Goal: Task Accomplishment & Management: Complete application form

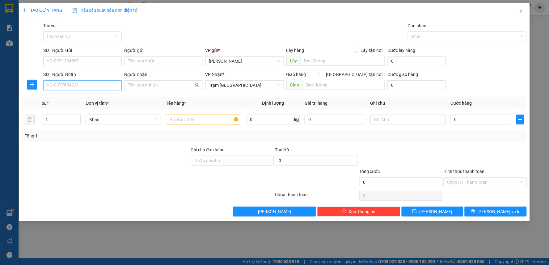
click at [99, 81] on input "SĐT Người Nhận" at bounding box center [82, 85] width 79 height 10
type input "0961365665"
click at [115, 63] on input "SĐT Người Gửi" at bounding box center [82, 61] width 79 height 10
type input "0376488255"
click at [201, 121] on input "text" at bounding box center [203, 120] width 75 height 10
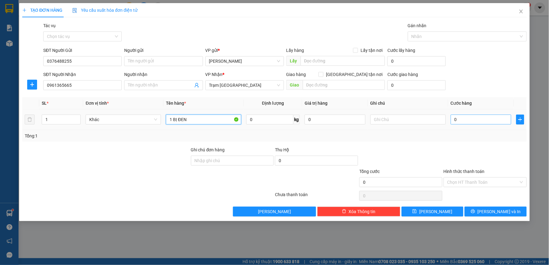
type input "1 BỊ ĐEN"
click at [452, 116] on input "0" at bounding box center [481, 120] width 61 height 10
type input "3"
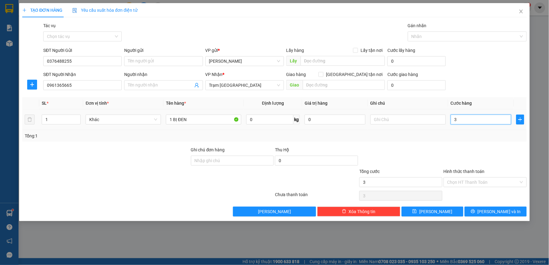
type input "30"
type input "300"
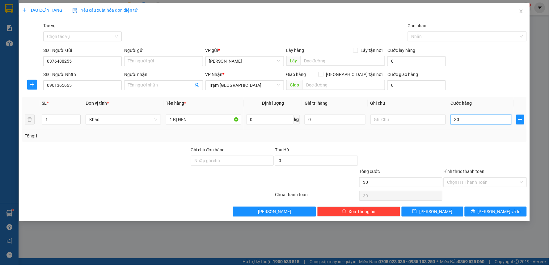
type input "300"
type input "3.000"
type input "30.000"
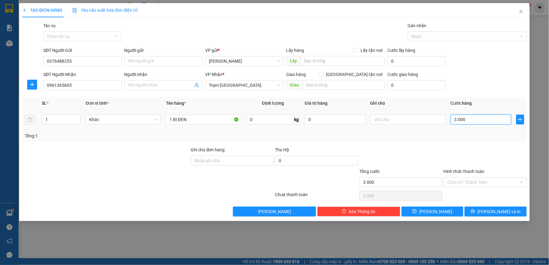
type input "30.000"
drag, startPoint x: 478, startPoint y: 183, endPoint x: 470, endPoint y: 189, distance: 9.4
click at [477, 183] on input "Hình thức thanh toán" at bounding box center [483, 182] width 71 height 9
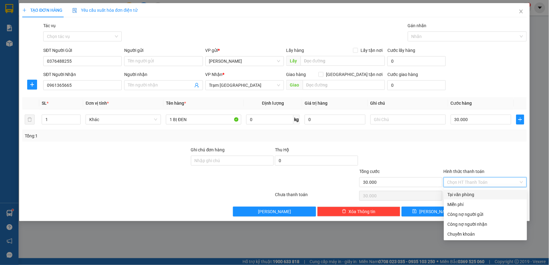
click at [464, 193] on div "Tại văn phòng" at bounding box center [486, 194] width 76 height 7
type input "0"
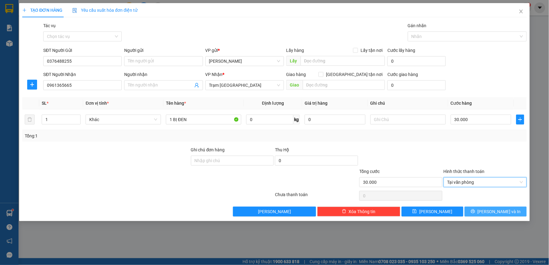
click at [492, 211] on span "[PERSON_NAME] và In" at bounding box center [499, 211] width 43 height 7
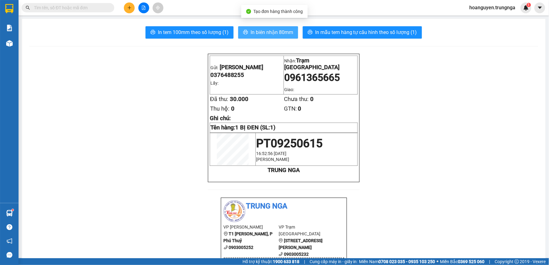
click at [265, 33] on span "In biên nhận 80mm" at bounding box center [272, 32] width 43 height 8
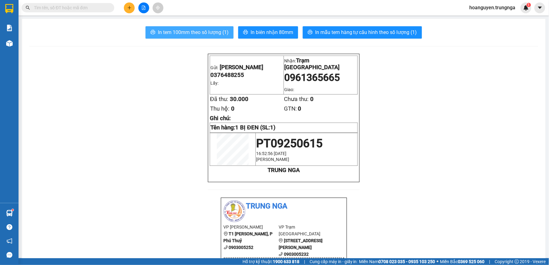
click at [196, 35] on span "In tem 100mm theo số lượng (1)" at bounding box center [193, 32] width 71 height 8
click at [206, 33] on span "In tem 100mm theo số lượng (1)" at bounding box center [193, 32] width 71 height 8
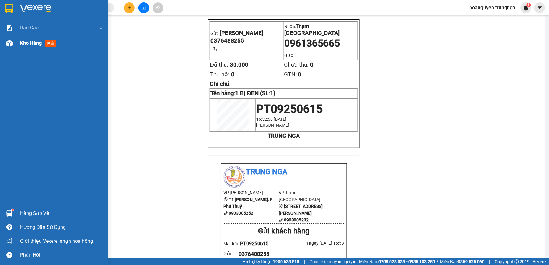
click at [16, 41] on div "Kho hàng mới" at bounding box center [54, 43] width 108 height 15
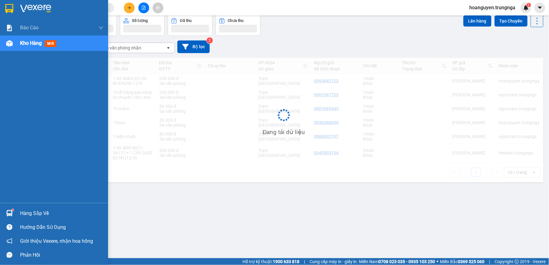
scroll to position [28, 0]
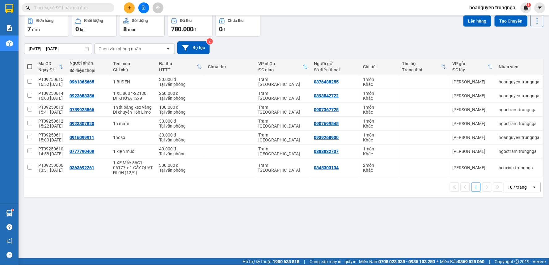
click at [86, 7] on input "text" at bounding box center [70, 7] width 73 height 7
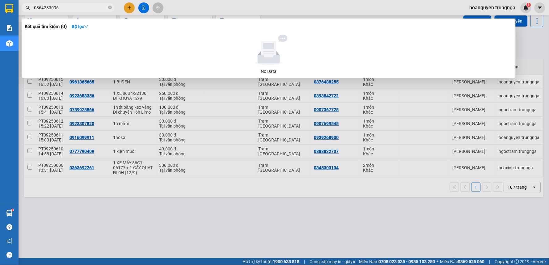
drag, startPoint x: 62, startPoint y: 10, endPoint x: 14, endPoint y: 12, distance: 48.0
click at [14, 12] on section "Kết quả tìm kiếm ( 0 ) Bộ lọc No Data 0364283096 hoanguyen.trungnga 1 Báo cáo B…" at bounding box center [274, 132] width 549 height 265
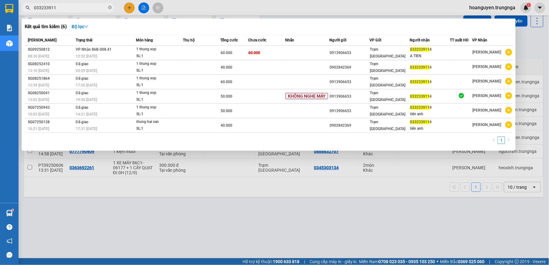
type input "033233911"
click at [257, 2] on div at bounding box center [274, 132] width 549 height 265
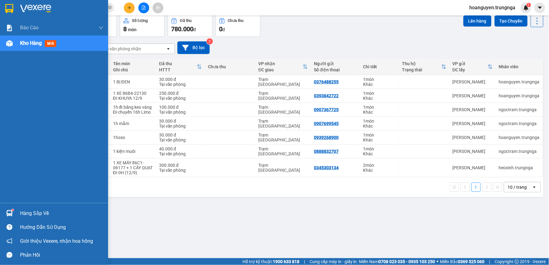
click at [10, 39] on div at bounding box center [9, 43] width 11 height 11
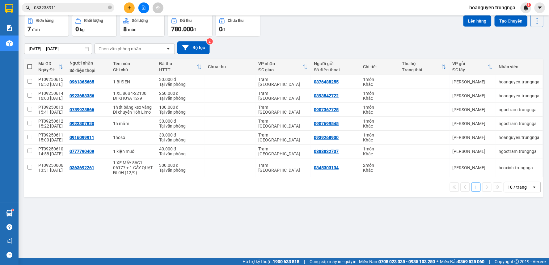
click at [302, 32] on div "Đơn hàng 7 đơn Khối lượng 0 kg Số lượng 8 món Đã thu 780.000 đ Chưa thu 0 đ Lên…" at bounding box center [284, 26] width 520 height 22
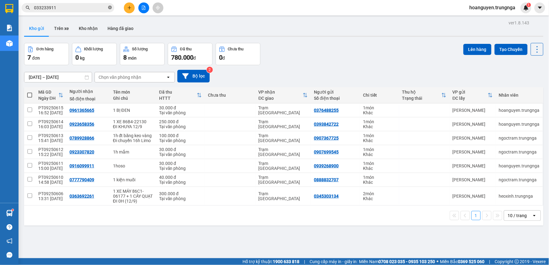
click at [109, 7] on icon "close-circle" at bounding box center [110, 8] width 4 height 4
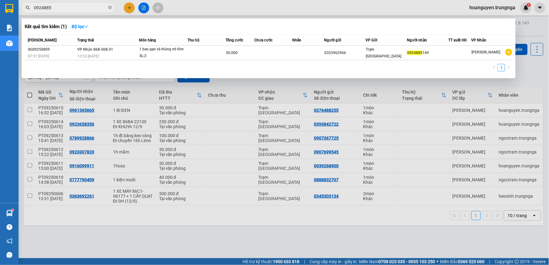
type input "0924885"
click at [127, 9] on div at bounding box center [274, 132] width 549 height 265
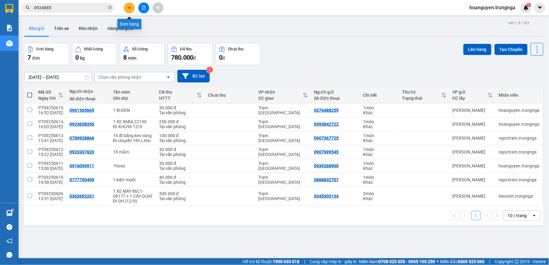
click at [129, 6] on icon "plus" at bounding box center [129, 8] width 4 height 4
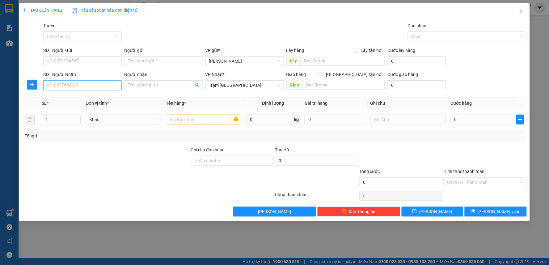
click at [101, 82] on input "SĐT Người Nhận" at bounding box center [82, 85] width 79 height 10
click at [88, 100] on div "0355773570" at bounding box center [82, 97] width 71 height 7
type input "0355773570"
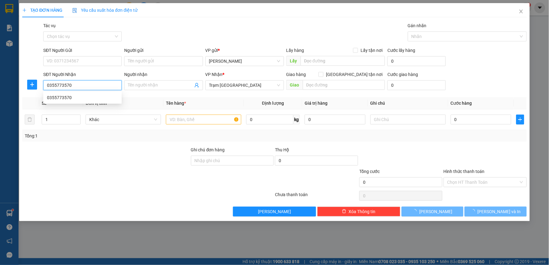
type input "30.000"
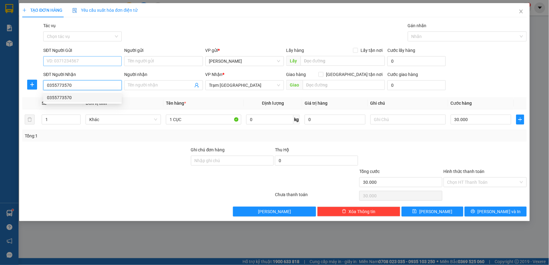
type input "0355773570"
click at [85, 61] on input "SĐT Người Gửi" at bounding box center [82, 61] width 79 height 10
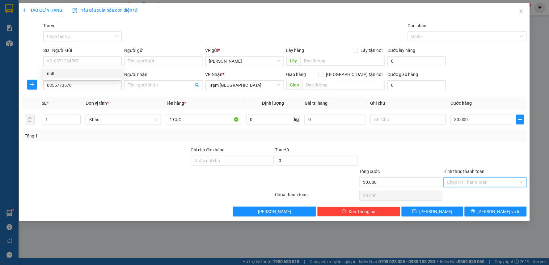
click at [472, 184] on input "Hình thức thanh toán" at bounding box center [483, 182] width 71 height 9
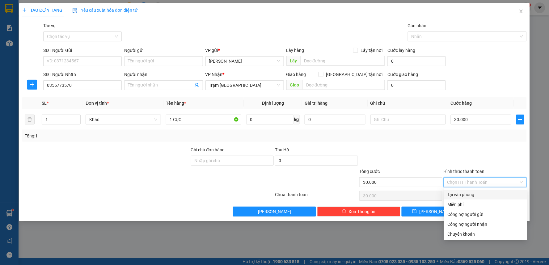
click at [461, 195] on div "Tại văn phòng" at bounding box center [486, 194] width 76 height 7
type input "0"
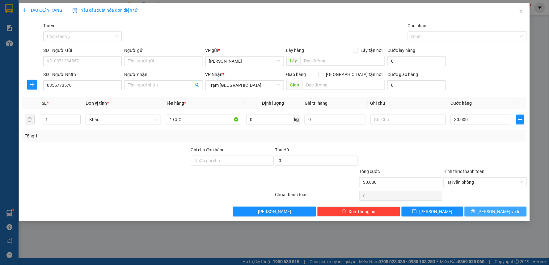
click at [492, 211] on span "[PERSON_NAME] và In" at bounding box center [499, 211] width 43 height 7
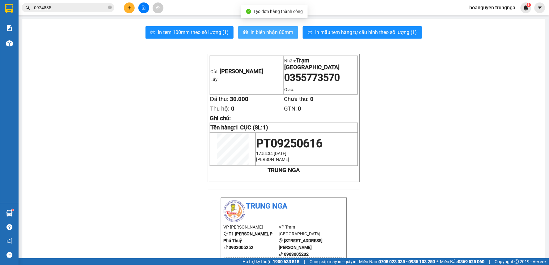
click at [263, 32] on span "In biên nhận 80mm" at bounding box center [272, 32] width 43 height 8
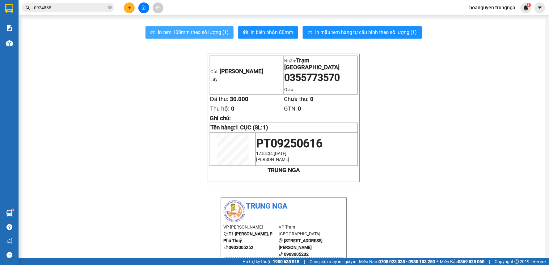
click at [198, 32] on span "In tem 100mm theo số lượng (1)" at bounding box center [193, 32] width 71 height 8
click at [129, 5] on button at bounding box center [129, 7] width 11 height 11
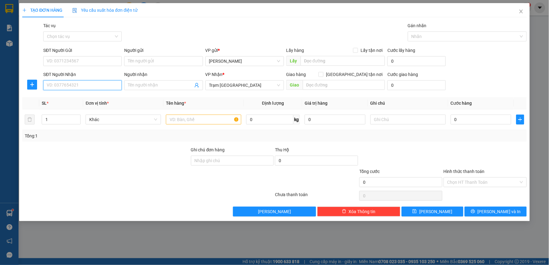
click at [70, 86] on input "SĐT Người Nhận" at bounding box center [82, 85] width 79 height 10
click at [70, 97] on div "0948497783" at bounding box center [82, 97] width 71 height 7
type input "0948497783"
type input "30.000"
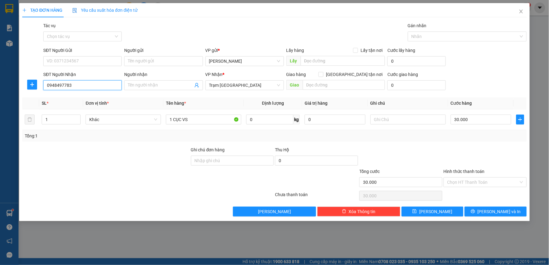
type input "0948497783"
click at [147, 159] on div at bounding box center [106, 158] width 169 height 22
click at [193, 118] on input "1 CỤC VS" at bounding box center [203, 120] width 75 height 10
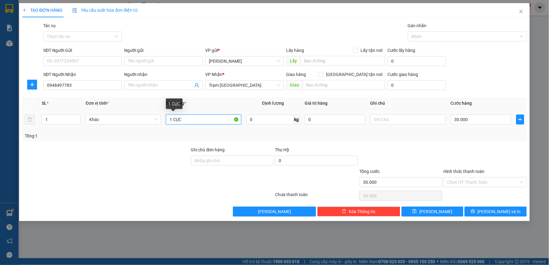
type input "1 CỤC"
click at [469, 182] on input "Hình thức thanh toán" at bounding box center [483, 182] width 71 height 9
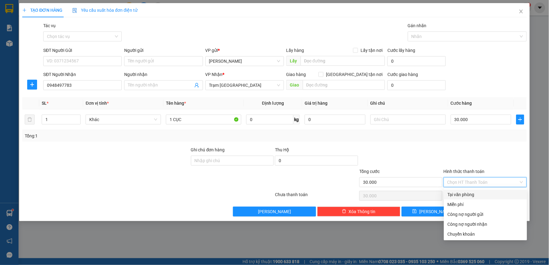
click at [444, 149] on div at bounding box center [485, 158] width 84 height 22
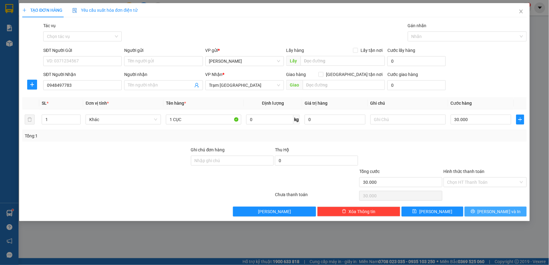
click at [478, 214] on button "[PERSON_NAME] và In" at bounding box center [496, 212] width 62 height 10
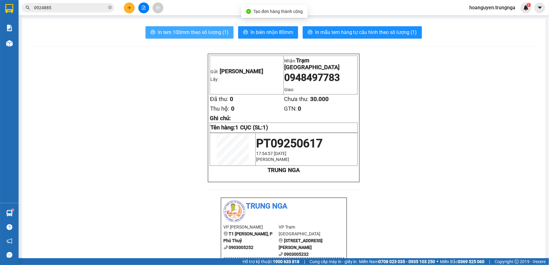
click at [221, 35] on span "In tem 100mm theo số lượng (1)" at bounding box center [193, 32] width 71 height 8
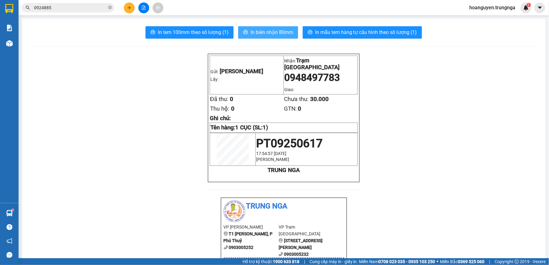
click at [288, 32] on span "In biên nhận 80mm" at bounding box center [272, 32] width 43 height 8
click at [109, 8] on icon "close-circle" at bounding box center [110, 8] width 4 height 4
click at [102, 8] on input "text" at bounding box center [70, 7] width 73 height 7
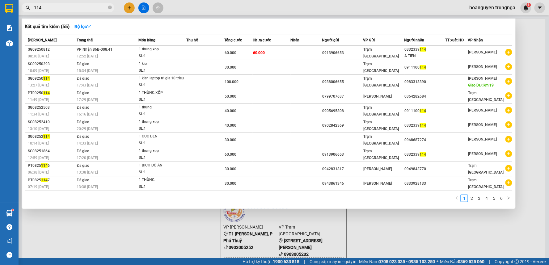
type input "114"
click at [128, 6] on div at bounding box center [274, 132] width 549 height 265
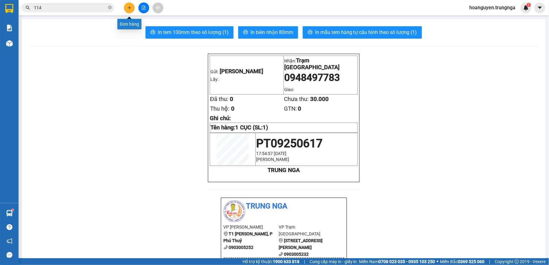
click at [127, 8] on button at bounding box center [129, 7] width 11 height 11
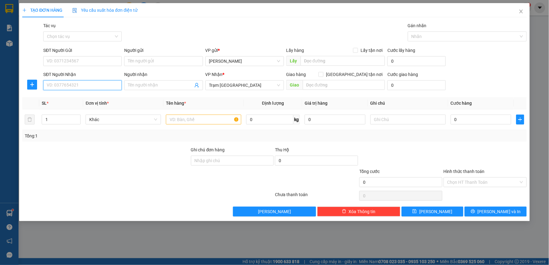
click at [88, 87] on input "SĐT Người Nhận" at bounding box center [82, 85] width 79 height 10
click at [93, 96] on div "0903290978" at bounding box center [82, 97] width 71 height 7
type input "0903290978"
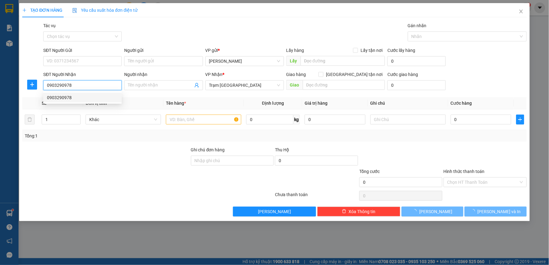
type input "30.000"
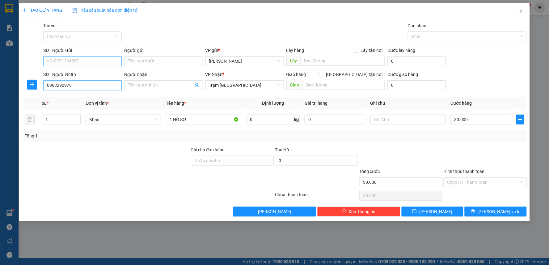
type input "0903290978"
click at [88, 62] on input "SĐT Người Gửi" at bounding box center [82, 61] width 79 height 10
type input "0763126789"
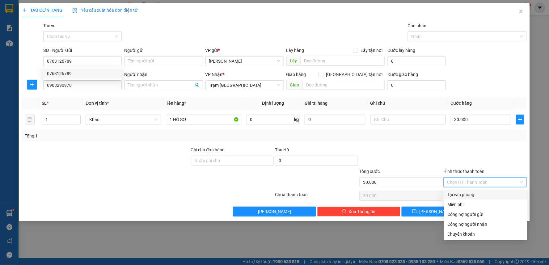
click at [463, 181] on input "Hình thức thanh toán" at bounding box center [483, 182] width 71 height 9
click at [456, 196] on div "Tại văn phòng" at bounding box center [486, 194] width 76 height 7
type input "0"
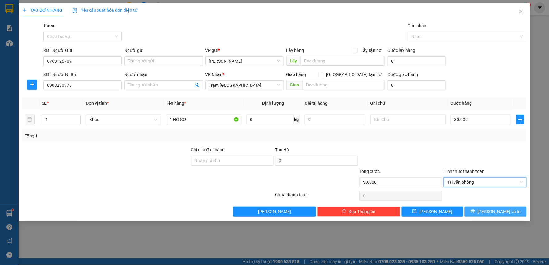
click at [493, 212] on span "[PERSON_NAME] và In" at bounding box center [499, 211] width 43 height 7
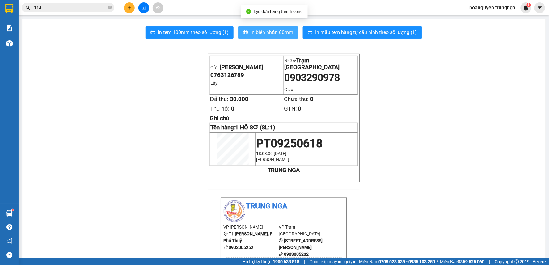
click at [265, 32] on span "In biên nhận 80mm" at bounding box center [272, 32] width 43 height 8
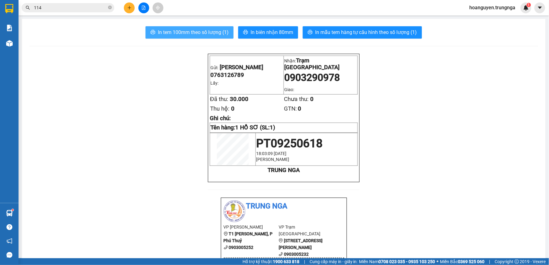
click at [216, 30] on span "In tem 100mm theo số lượng (1)" at bounding box center [193, 32] width 71 height 8
